Goal: Task Accomplishment & Management: Manage account settings

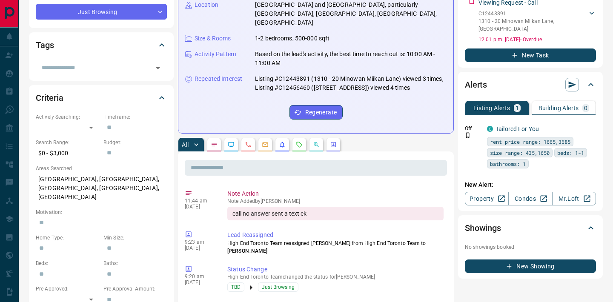
scroll to position [214, 0]
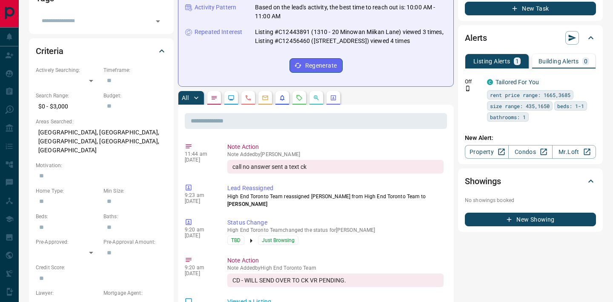
click at [295, 91] on button "button" at bounding box center [300, 98] width 14 height 14
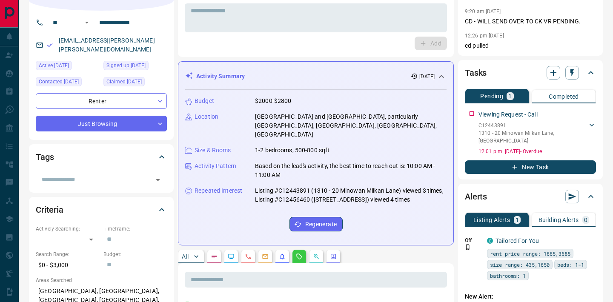
scroll to position [0, 0]
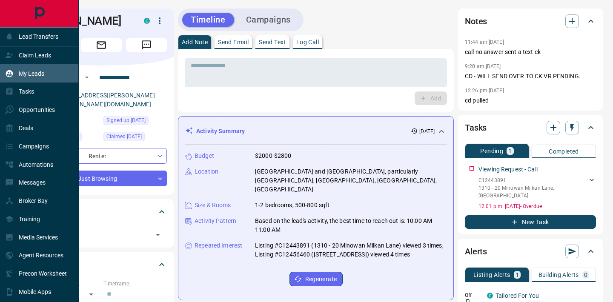
click at [29, 72] on p "My Leads" at bounding box center [32, 73] width 26 height 7
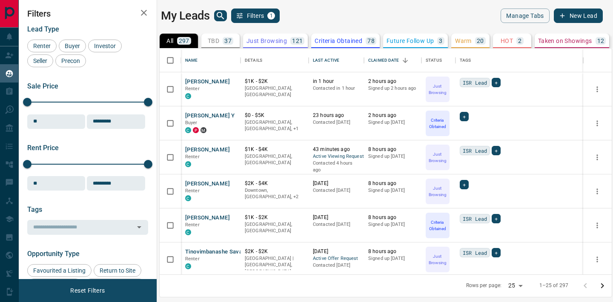
scroll to position [226, 452]
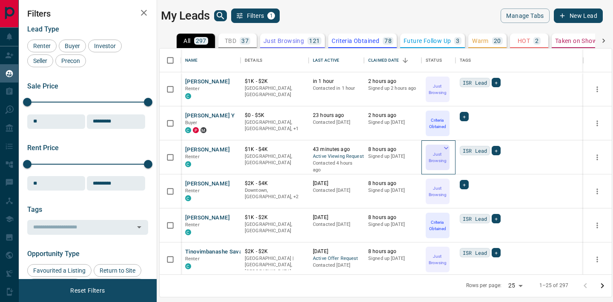
click at [445, 147] on icon at bounding box center [446, 148] width 4 height 3
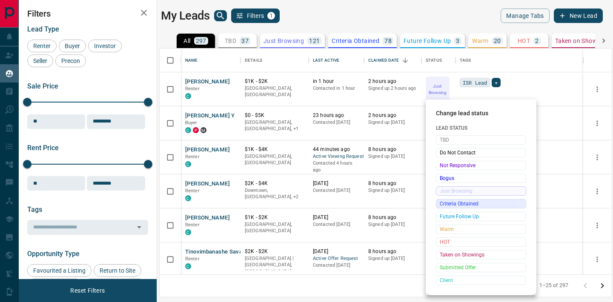
click at [451, 203] on span "Criteria Obtained" at bounding box center [481, 204] width 83 height 9
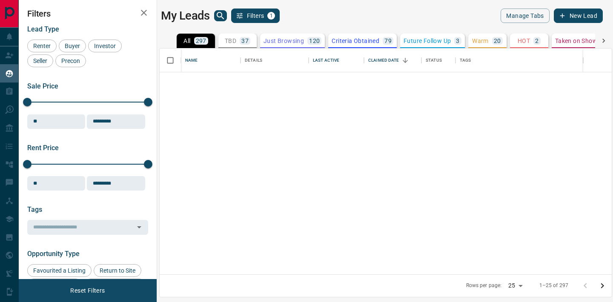
scroll to position [0, 0]
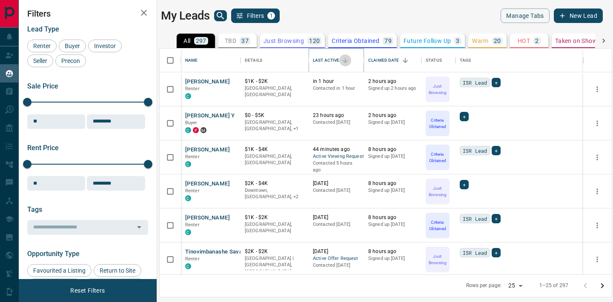
click at [347, 59] on icon "Sort" at bounding box center [346, 61] width 8 height 8
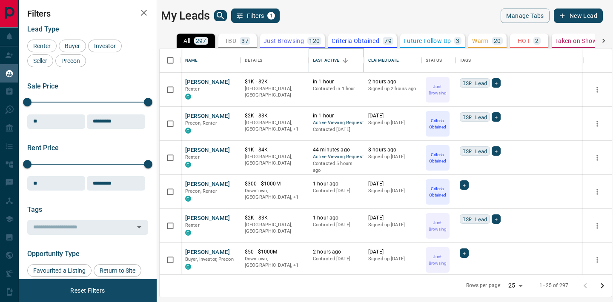
scroll to position [70, 0]
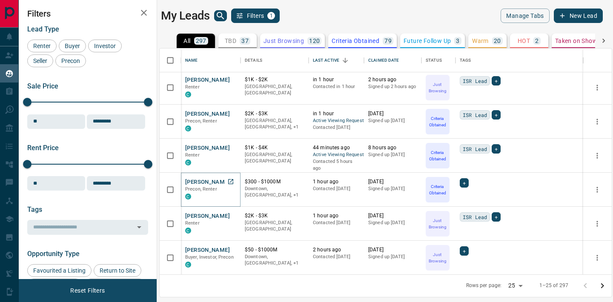
click at [230, 183] on icon "Open in New Tab" at bounding box center [230, 181] width 7 height 7
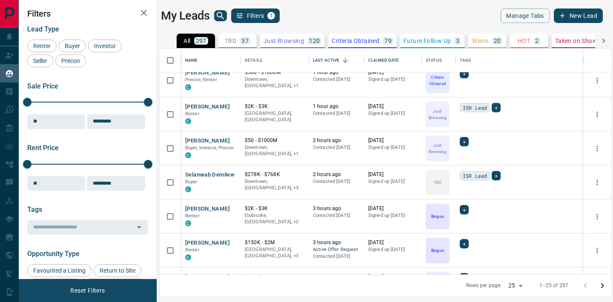
scroll to position [213, 0]
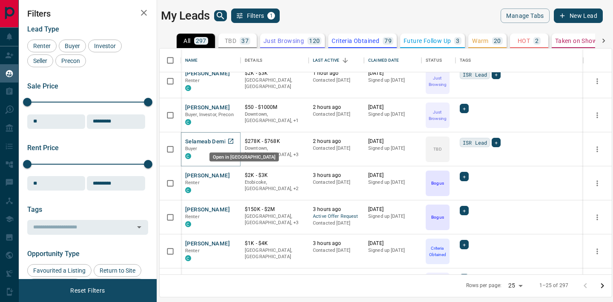
click at [235, 141] on link "Open in New Tab" at bounding box center [230, 141] width 11 height 11
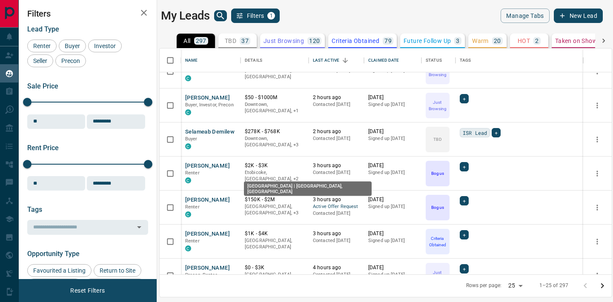
scroll to position [223, 0]
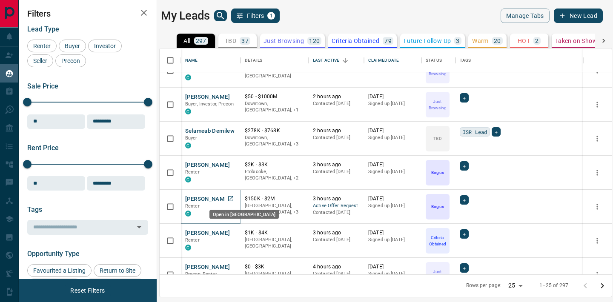
click at [231, 196] on icon "Open in New Tab" at bounding box center [230, 198] width 7 height 7
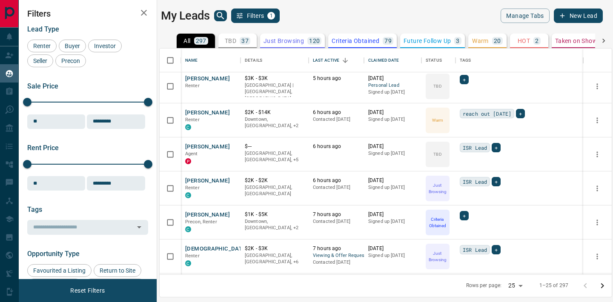
scroll to position [602, 0]
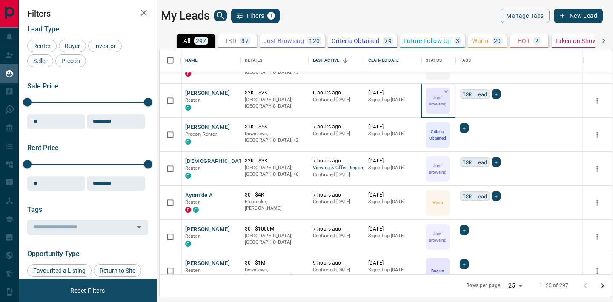
click at [444, 91] on icon at bounding box center [446, 91] width 9 height 9
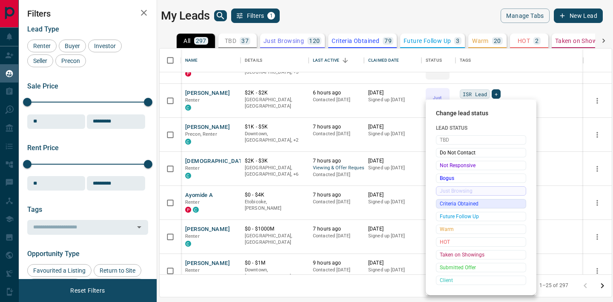
click at [462, 202] on span "Criteria Obtained" at bounding box center [481, 204] width 83 height 9
